Goal: Navigation & Orientation: Find specific page/section

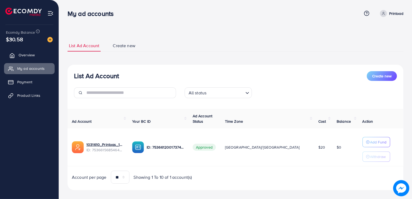
click at [44, 55] on link "Overview" at bounding box center [29, 55] width 51 height 11
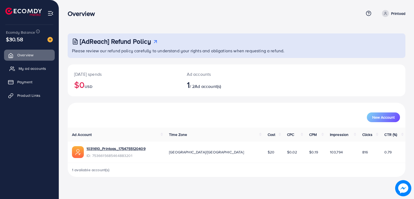
click at [26, 65] on link "My ad accounts" at bounding box center [29, 68] width 51 height 11
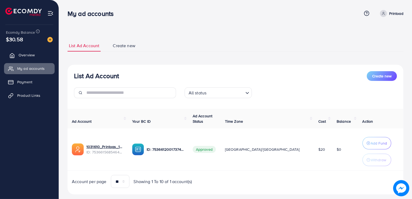
click at [25, 55] on span "Overview" at bounding box center [27, 54] width 16 height 5
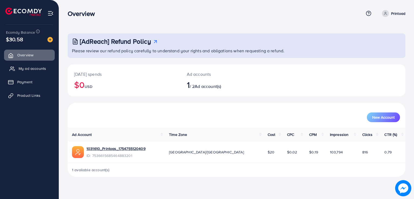
click at [43, 71] on link "My ad accounts" at bounding box center [29, 68] width 51 height 11
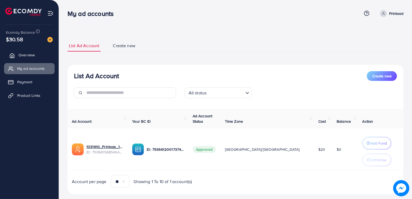
click at [32, 53] on span "Overview" at bounding box center [27, 54] width 16 height 5
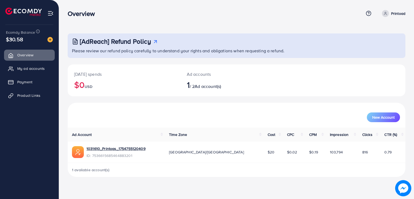
click at [283, 155] on td "$0.02" at bounding box center [294, 151] width 22 height 21
